Goal: Task Accomplishment & Management: Use online tool/utility

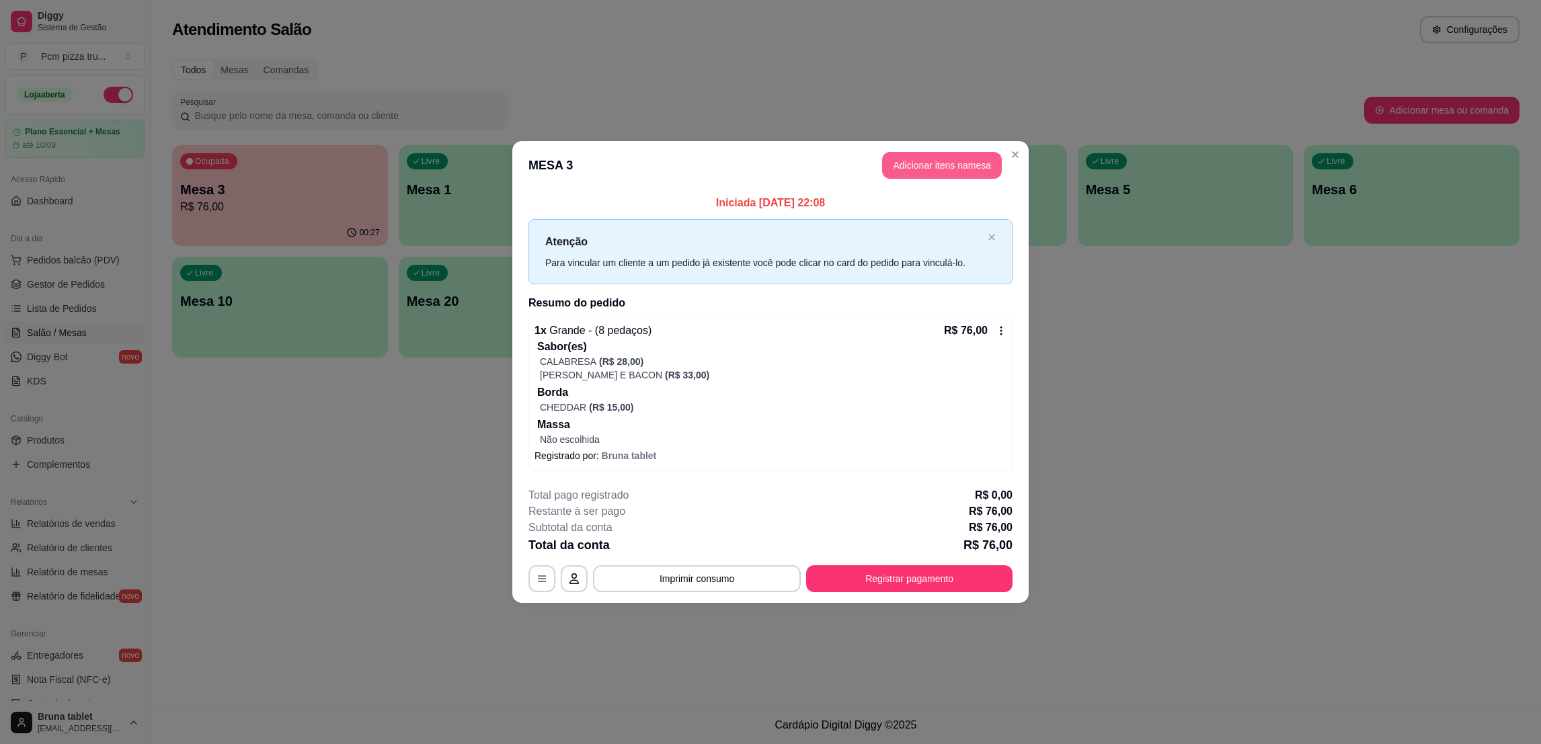
click at [961, 165] on button "Adicionar itens na mesa" at bounding box center [942, 165] width 120 height 27
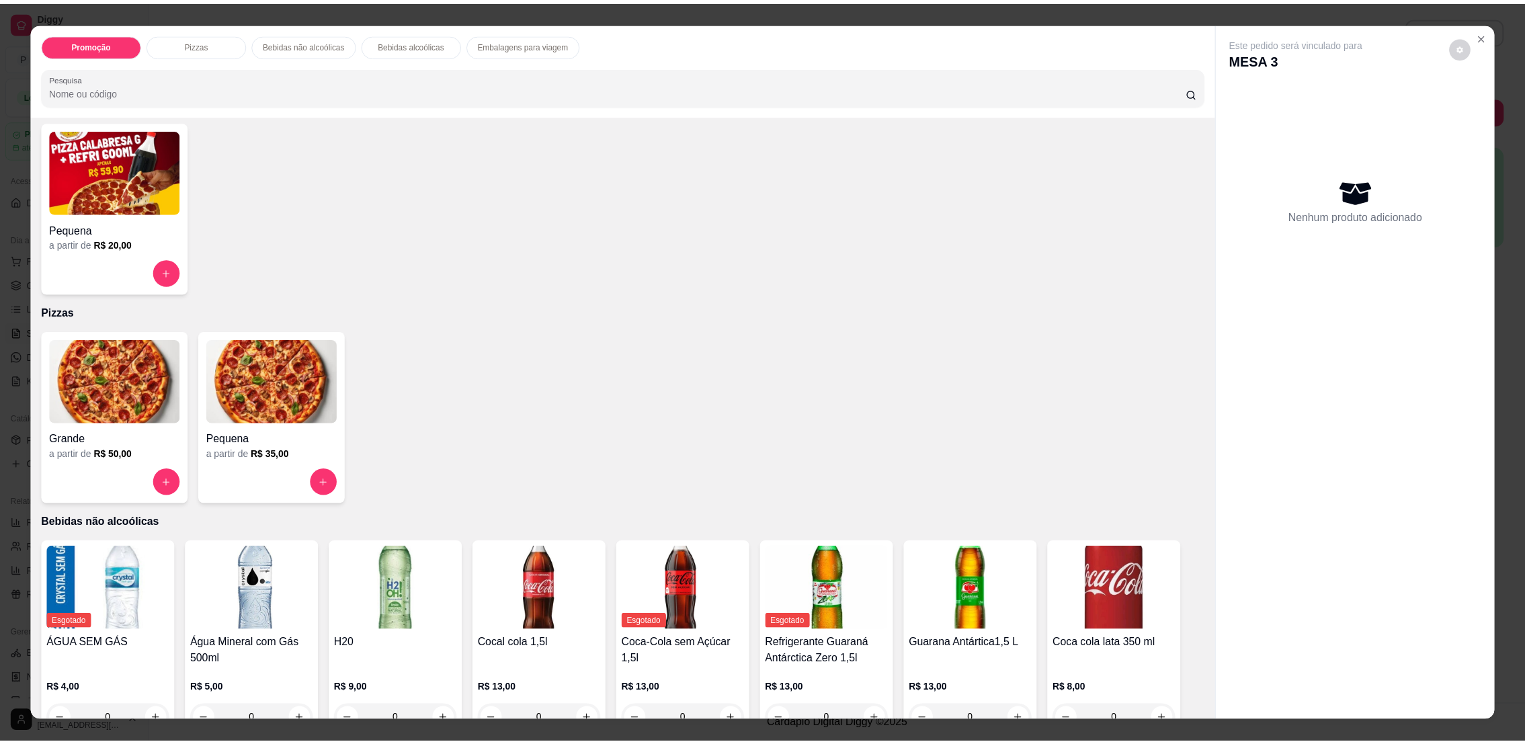
scroll to position [202, 0]
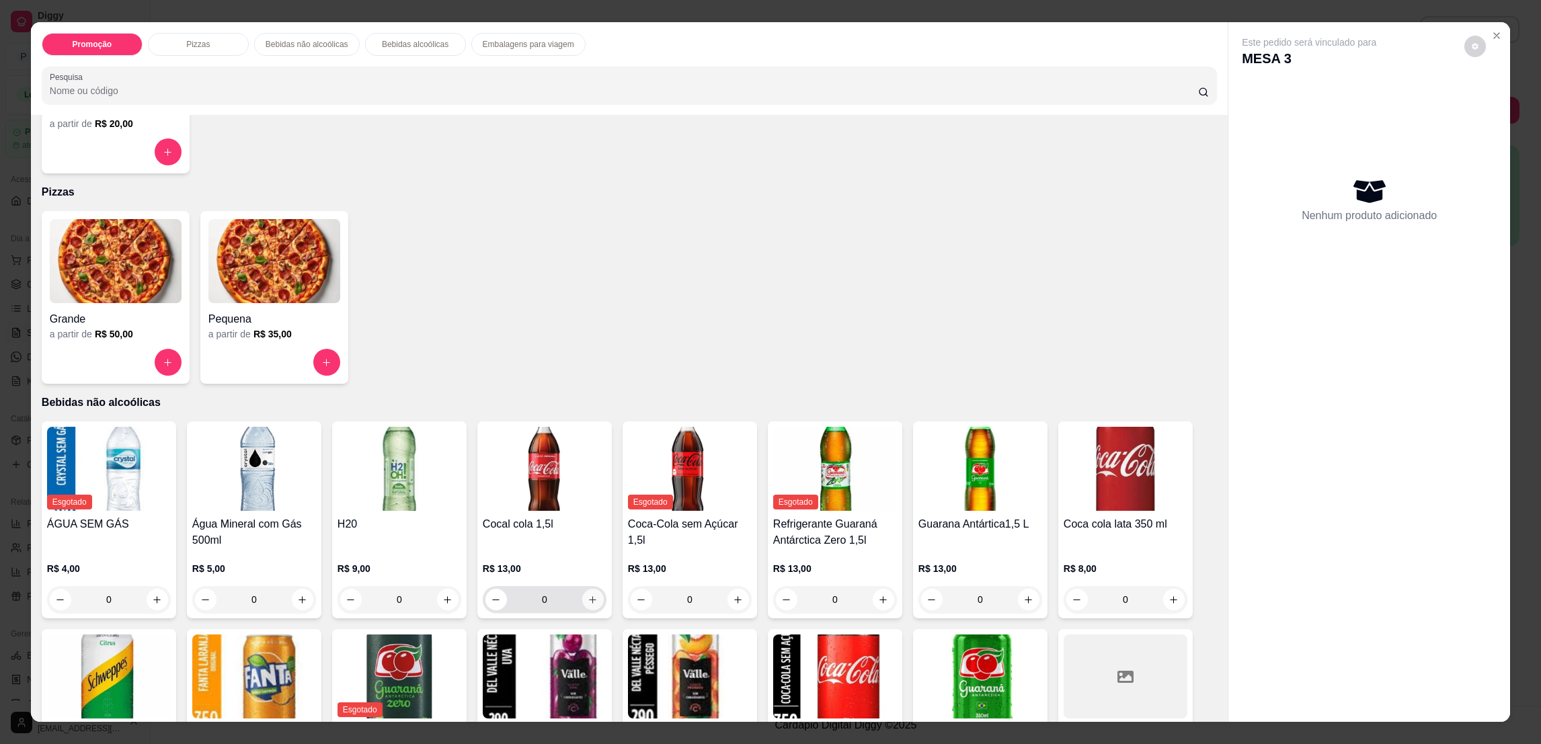
click at [586, 605] on button "increase-product-quantity" at bounding box center [593, 600] width 22 height 22
type input "1"
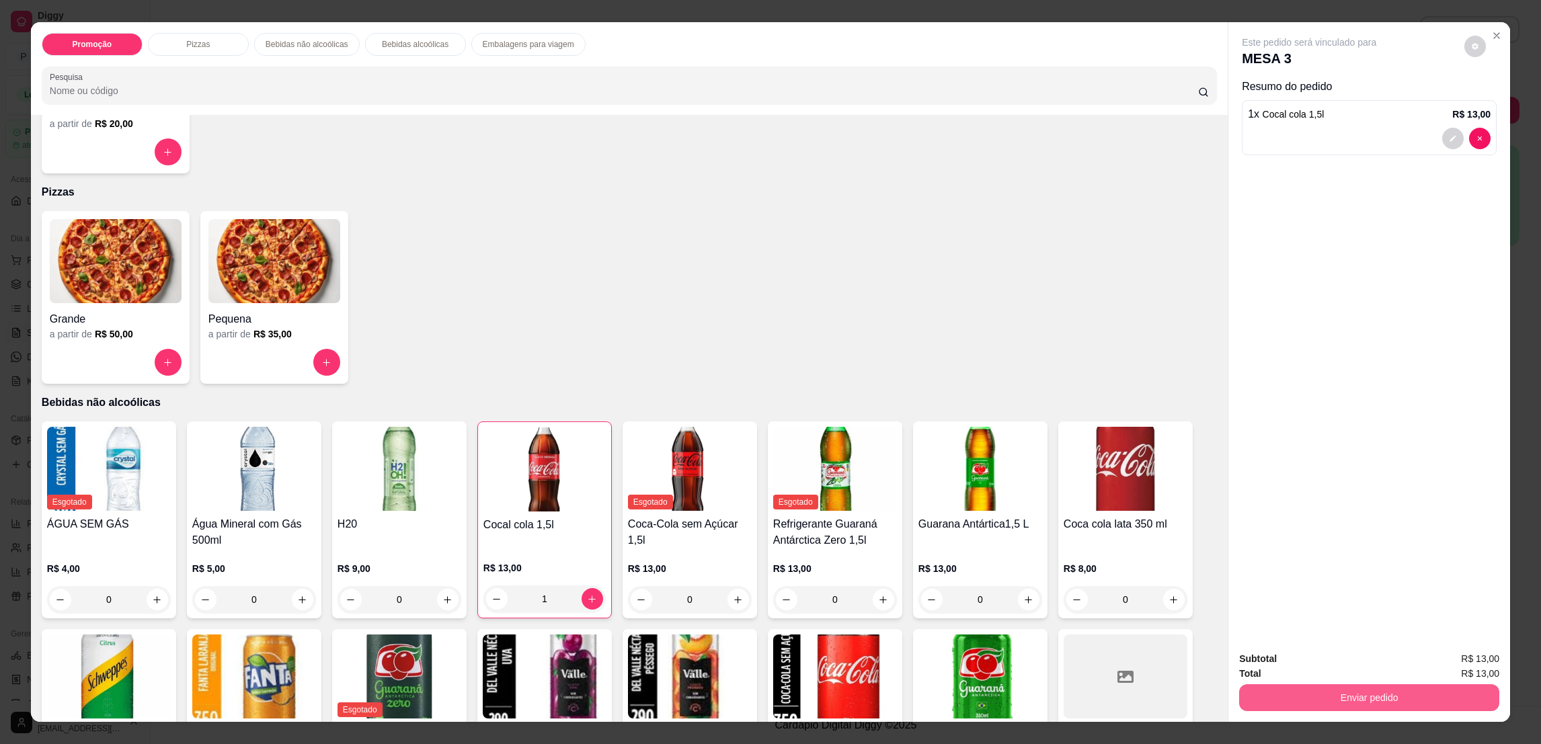
click at [1259, 699] on button "Enviar pedido" at bounding box center [1369, 697] width 260 height 27
click at [1435, 658] on button "Sim, quero registrar" at bounding box center [1450, 665] width 100 height 26
click at [1263, 702] on button "Enviar pedido" at bounding box center [1369, 697] width 260 height 27
click at [1299, 671] on button "Não registrar e enviar pedido" at bounding box center [1322, 665] width 140 height 26
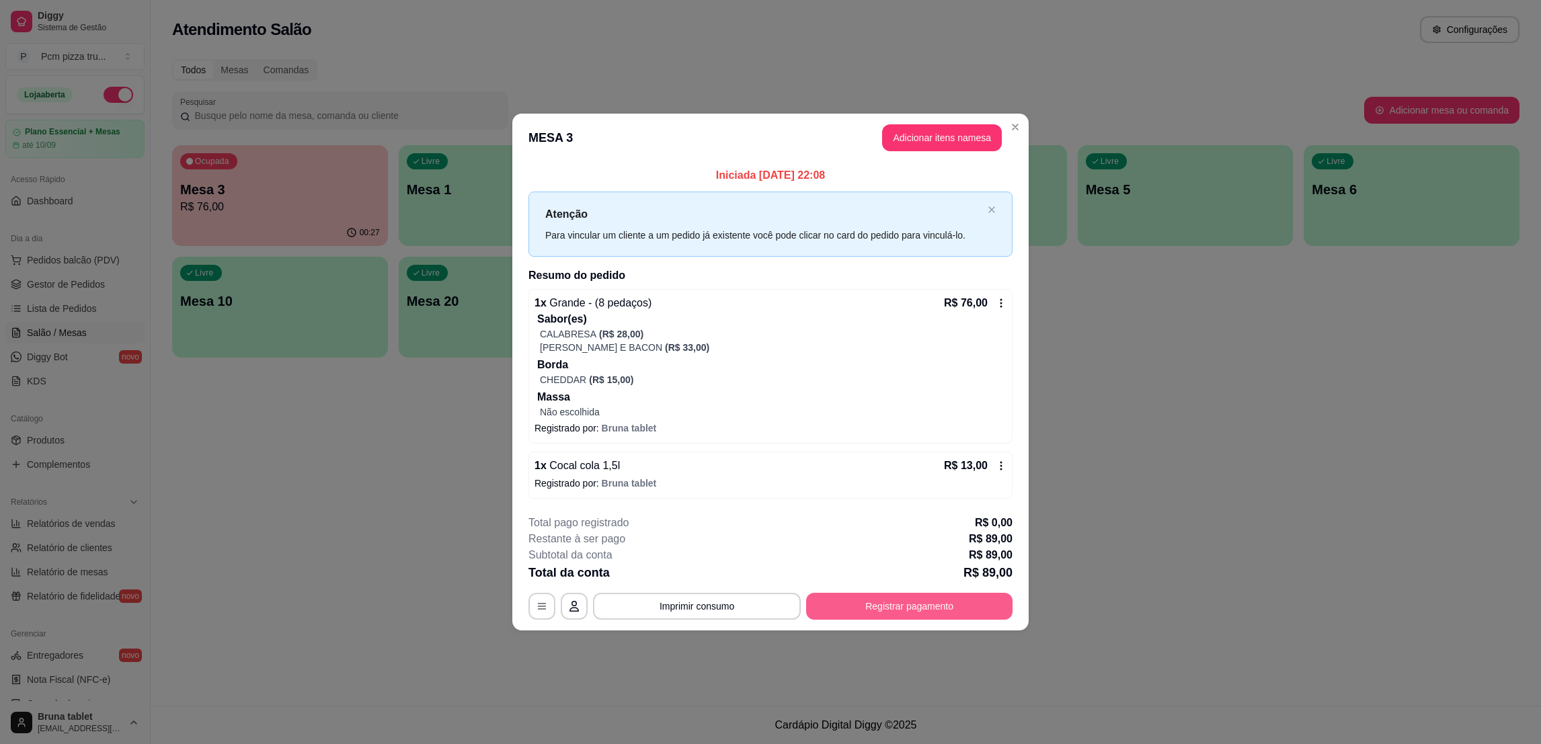
click at [867, 608] on button "Registrar pagamento" at bounding box center [909, 606] width 206 height 27
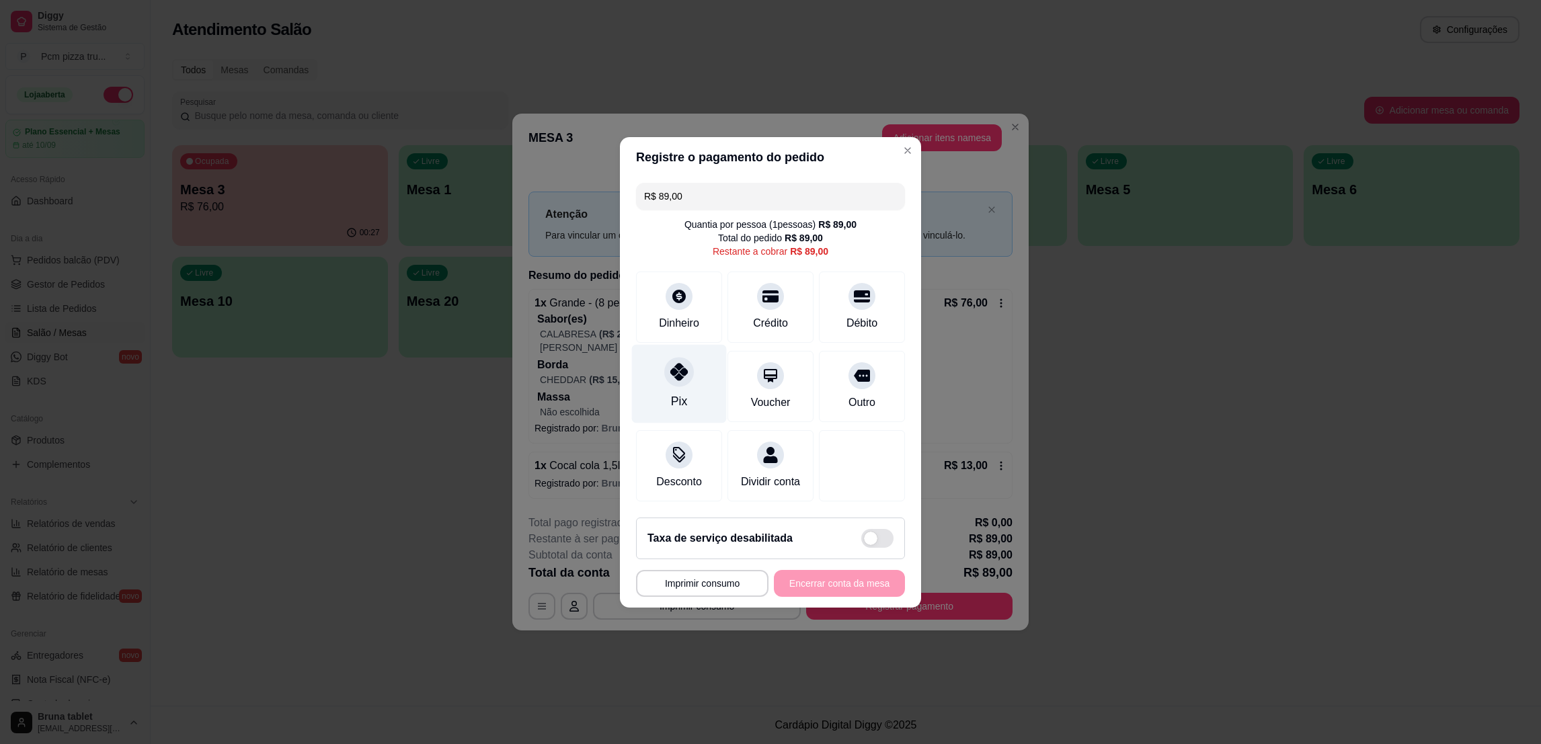
click at [676, 378] on div at bounding box center [679, 372] width 30 height 30
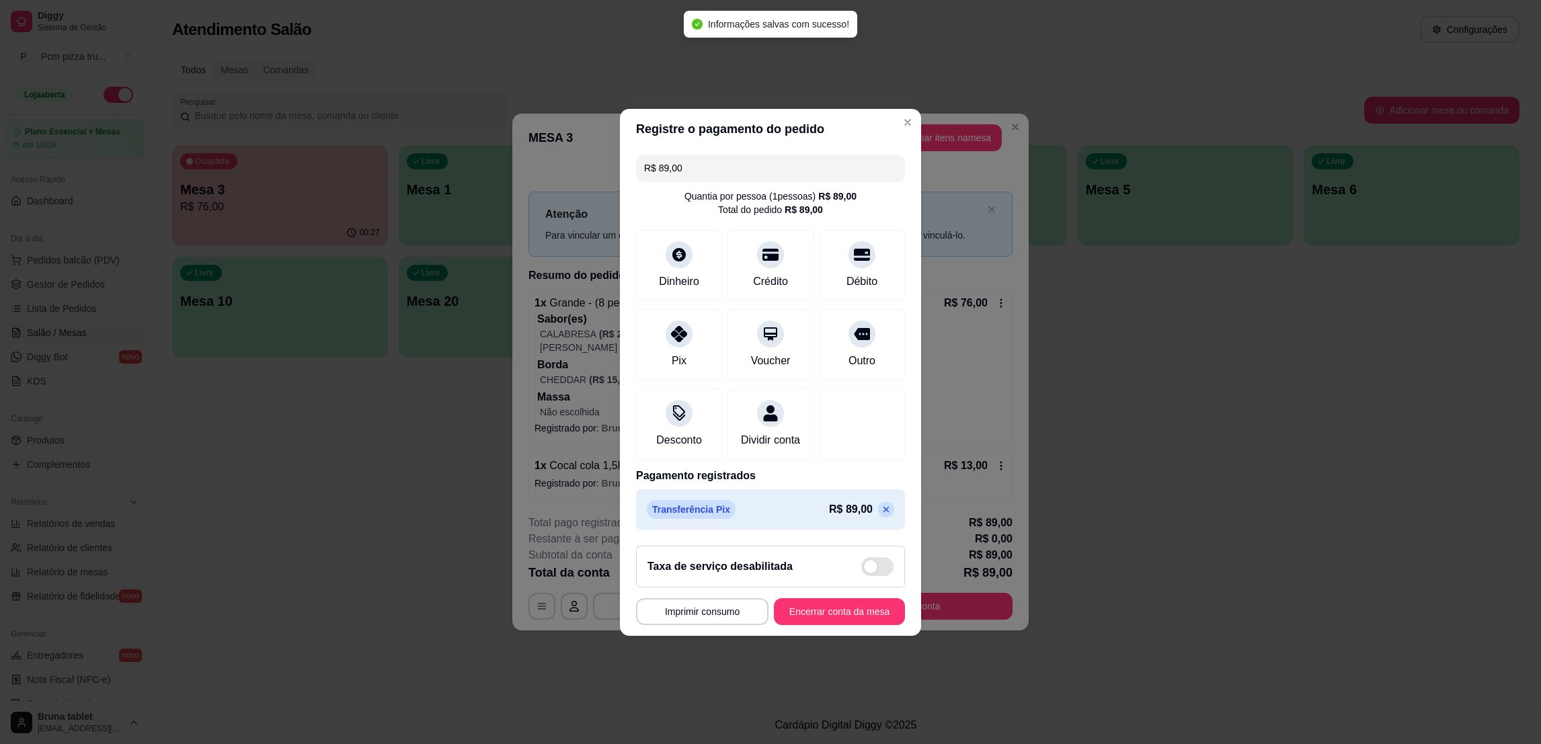
type input "R$ 0,00"
click at [836, 625] on button "Encerrar conta da mesa" at bounding box center [839, 611] width 131 height 27
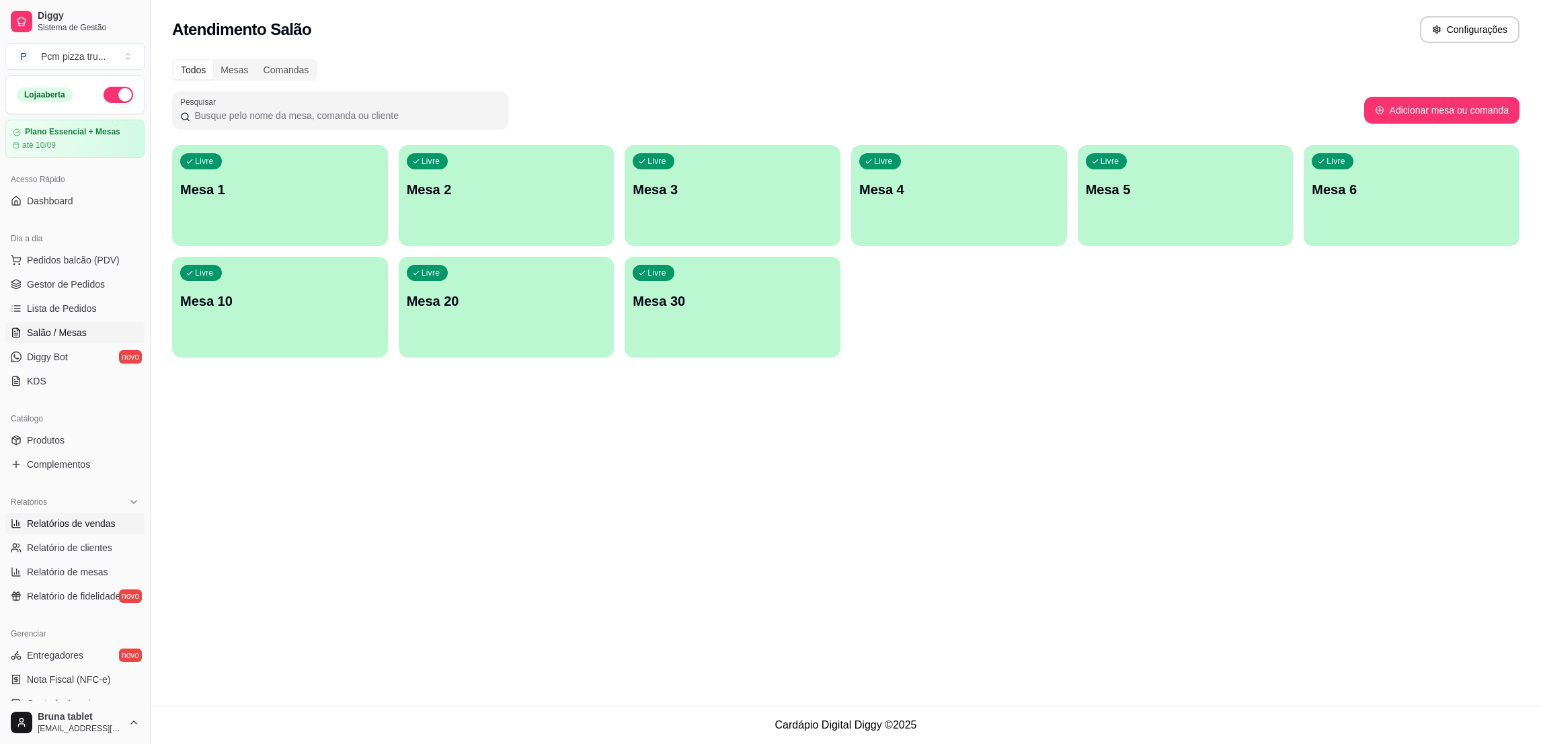
click at [106, 521] on span "Relatórios de vendas" at bounding box center [71, 523] width 89 height 13
select select "ALL"
select select "0"
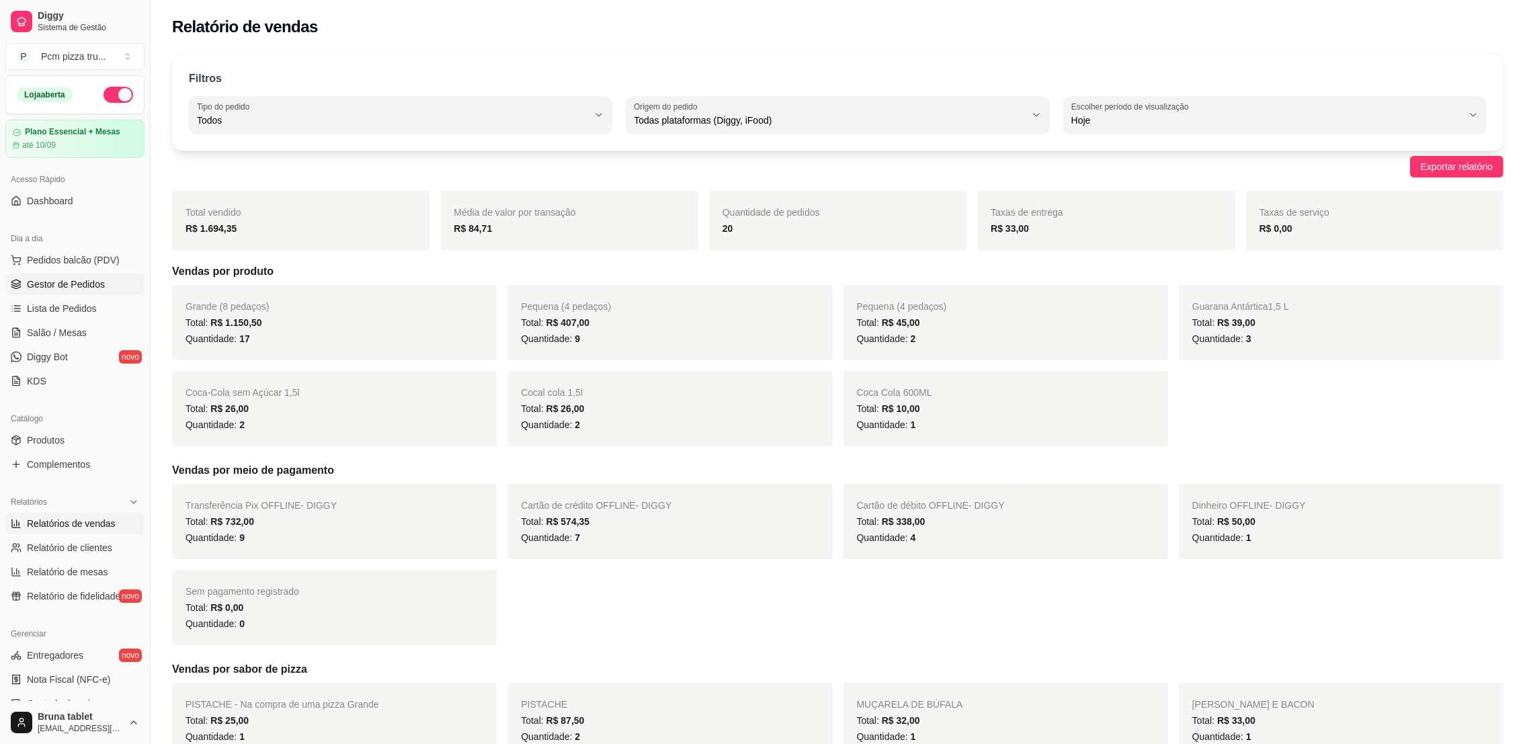
click at [87, 286] on span "Gestor de Pedidos" at bounding box center [66, 284] width 78 height 13
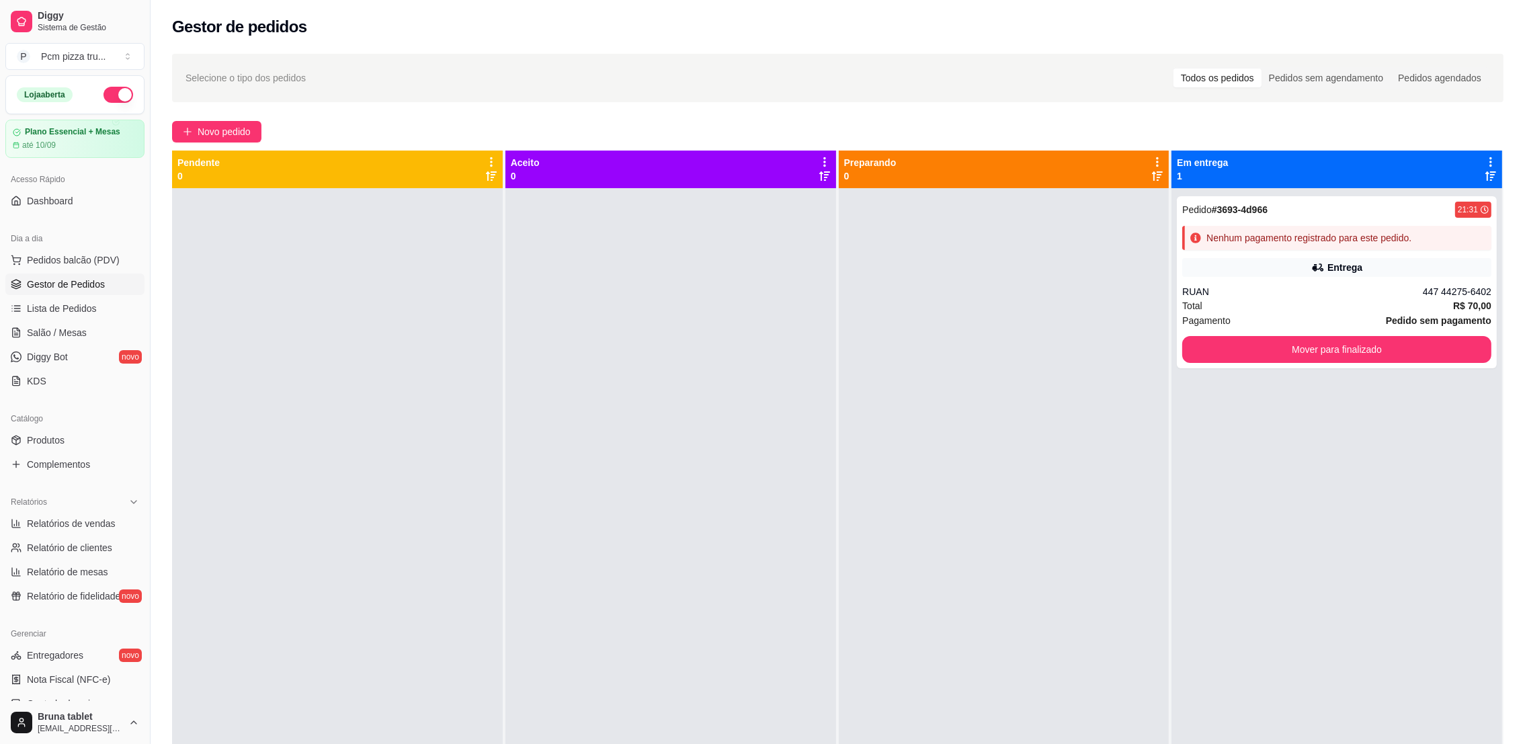
click at [114, 102] on div "Loja aberta" at bounding box center [75, 95] width 116 height 16
click at [108, 94] on button "button" at bounding box center [119, 95] width 30 height 16
